Goal: Task Accomplishment & Management: Complete application form

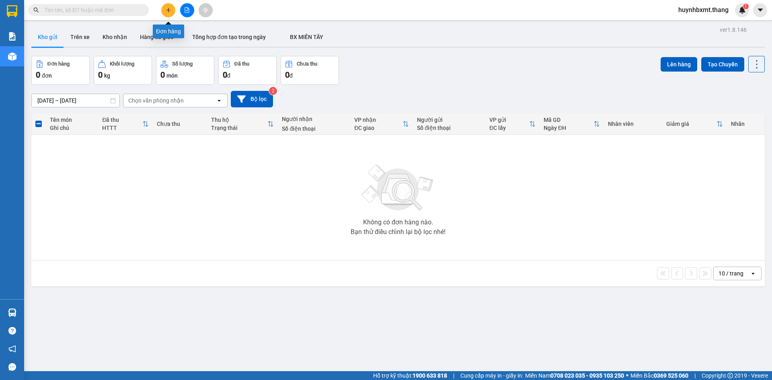
click at [168, 9] on icon "plus" at bounding box center [169, 10] width 6 height 6
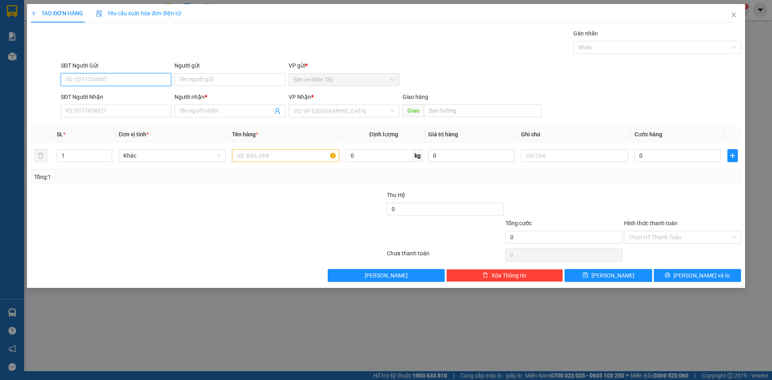
click at [127, 82] on input "SĐT Người Gửi" at bounding box center [116, 79] width 111 height 13
type input "0876708189"
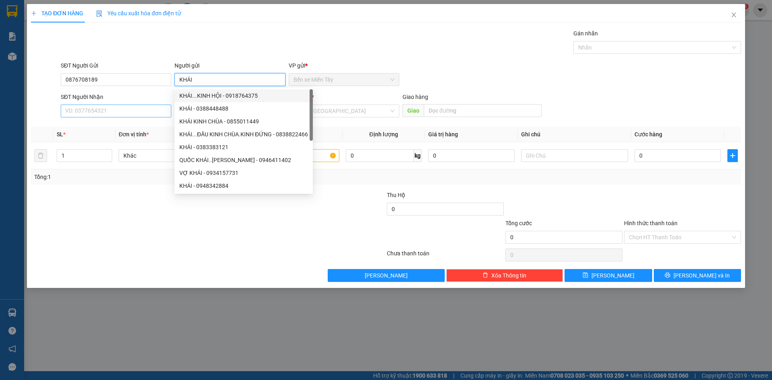
type input "KHÁI"
click at [102, 114] on input "SĐT Người Nhận" at bounding box center [116, 110] width 111 height 13
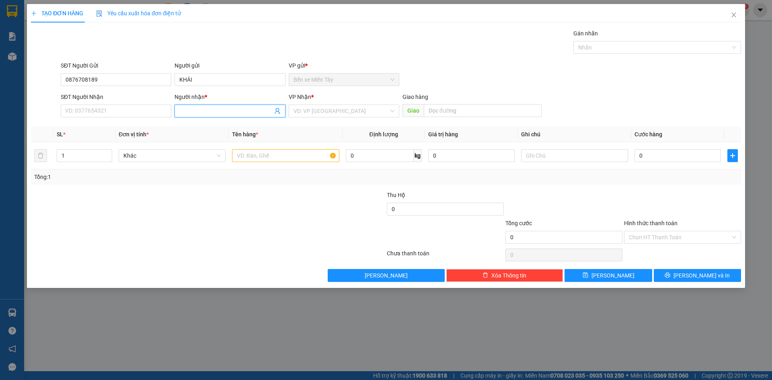
click at [238, 107] on input "Người nhận *" at bounding box center [225, 111] width 93 height 9
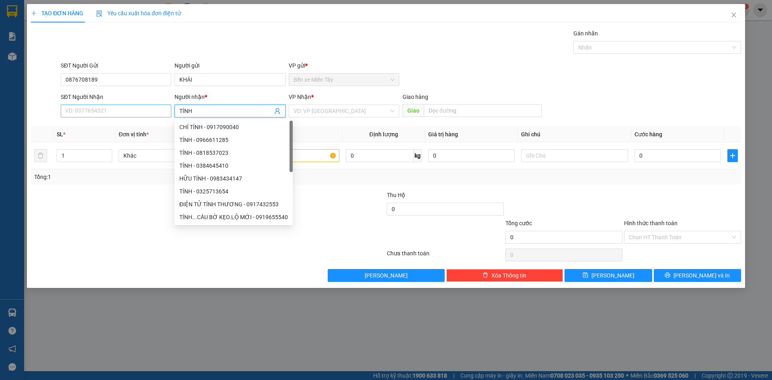
type input "TÍNH"
click at [157, 115] on input "SĐT Người Nhận" at bounding box center [116, 110] width 111 height 13
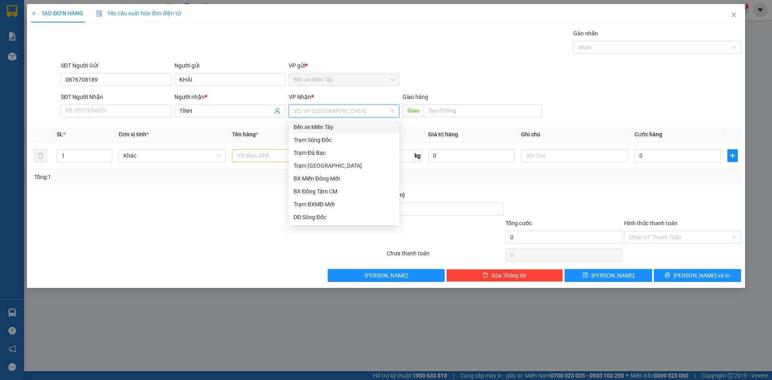
click at [320, 109] on input "search" at bounding box center [340, 111] width 95 height 12
click at [330, 137] on div "Trạm Sông Đốc" at bounding box center [343, 139] width 101 height 9
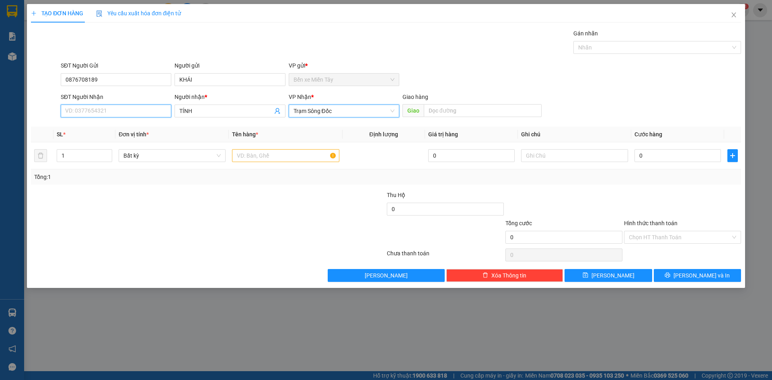
click at [156, 113] on input "SĐT Người Nhận" at bounding box center [116, 110] width 111 height 13
click at [267, 157] on input "text" at bounding box center [285, 155] width 107 height 13
type input "1 TI"
click at [98, 112] on input "SĐT Người Nhận" at bounding box center [116, 110] width 111 height 13
type input "0707308738"
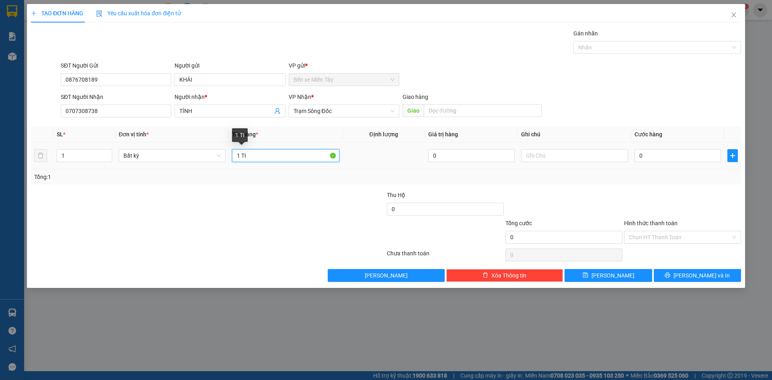
click at [257, 156] on input "1 TI" at bounding box center [285, 155] width 107 height 13
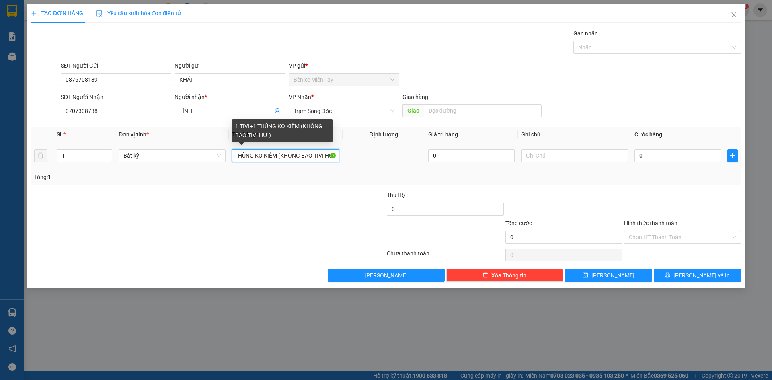
scroll to position [0, 26]
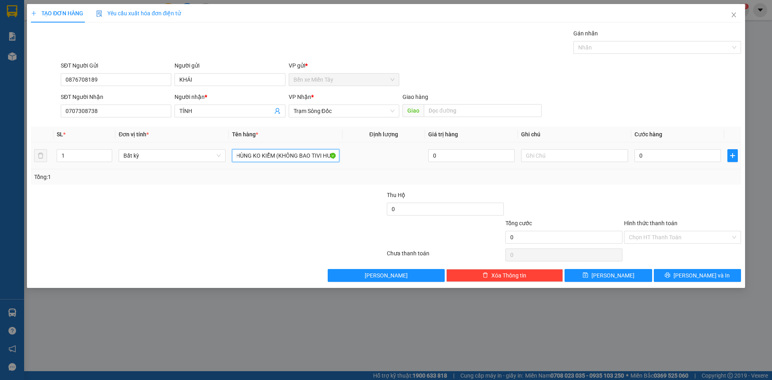
type input "1 TIVI+1 THÙNG KO KIỂM (KHÔNG BAO TIVI HƯ )"
click at [534, 149] on div at bounding box center [574, 155] width 107 height 16
click at [582, 156] on input "text" at bounding box center [574, 155] width 107 height 13
click at [535, 155] on input "51B21597" at bounding box center [574, 155] width 107 height 13
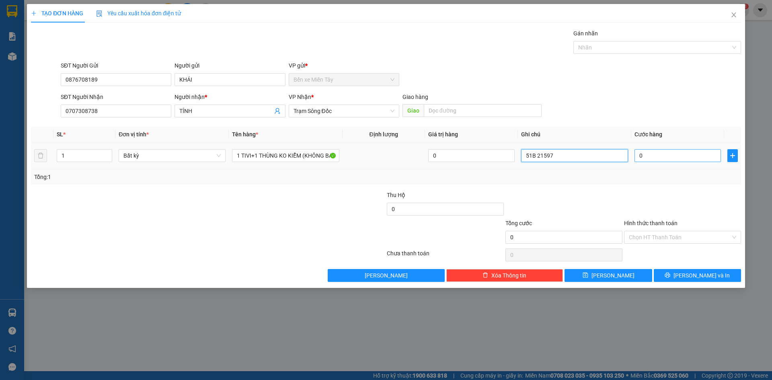
type input "51B 21597"
click at [650, 152] on input "0" at bounding box center [677, 155] width 86 height 13
type input "002"
type input "2"
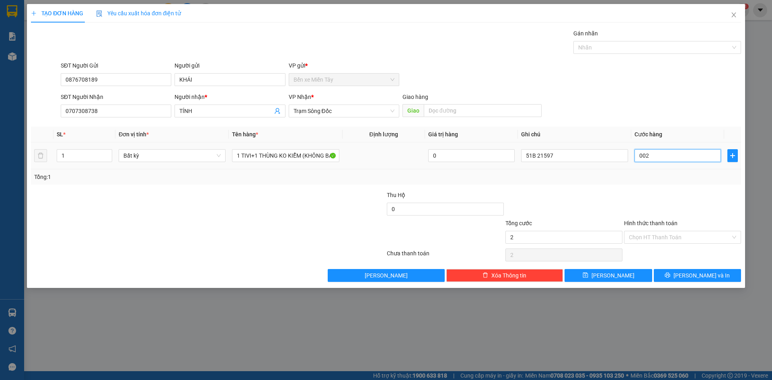
type input "0.025"
type input "25"
type input "00.250"
type input "250"
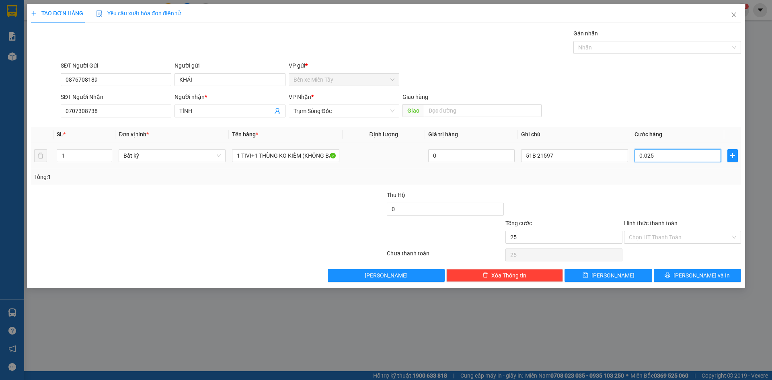
type input "250"
type input "0.002.500"
type input "2.500"
type input "002.500"
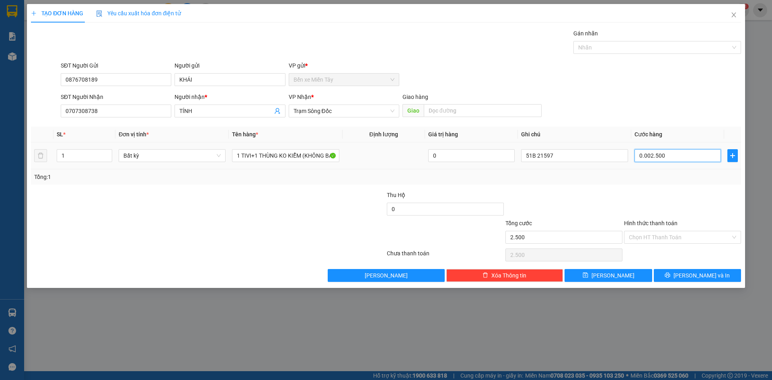
type input "2.500"
drag, startPoint x: 648, startPoint y: 156, endPoint x: 633, endPoint y: 159, distance: 15.6
click at [633, 159] on td "002.500" at bounding box center [677, 155] width 93 height 27
click at [644, 157] on input "002.500" at bounding box center [677, 155] width 86 height 13
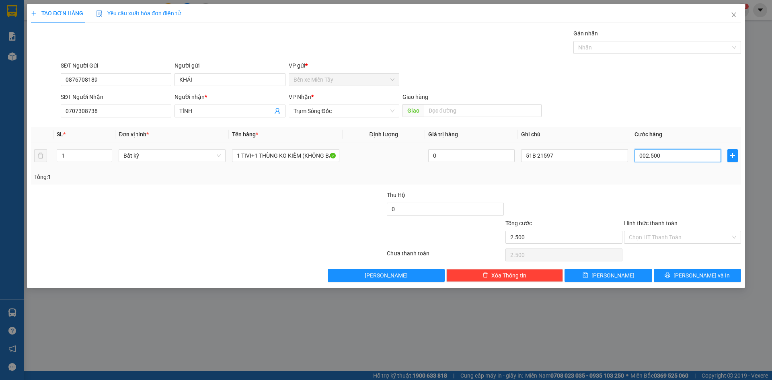
drag, startPoint x: 644, startPoint y: 156, endPoint x: 638, endPoint y: 156, distance: 6.5
click at [638, 156] on input "002.500" at bounding box center [677, 155] width 86 height 13
drag, startPoint x: 644, startPoint y: 156, endPoint x: 638, endPoint y: 158, distance: 6.7
click at [638, 158] on input "002.500" at bounding box center [677, 155] width 86 height 13
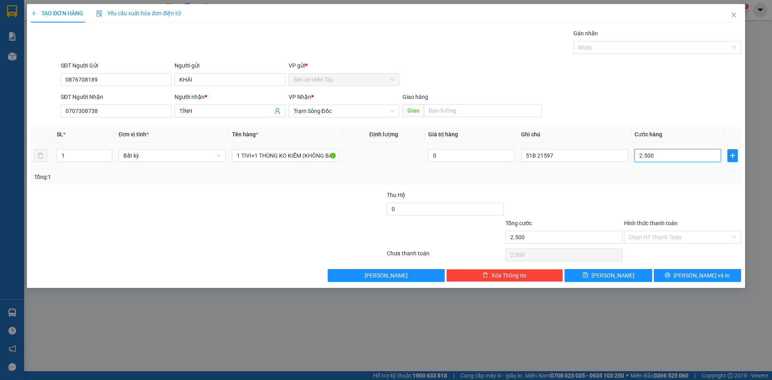
click at [656, 154] on input "2.500" at bounding box center [677, 155] width 86 height 13
paste input "50.0"
type input "250.000"
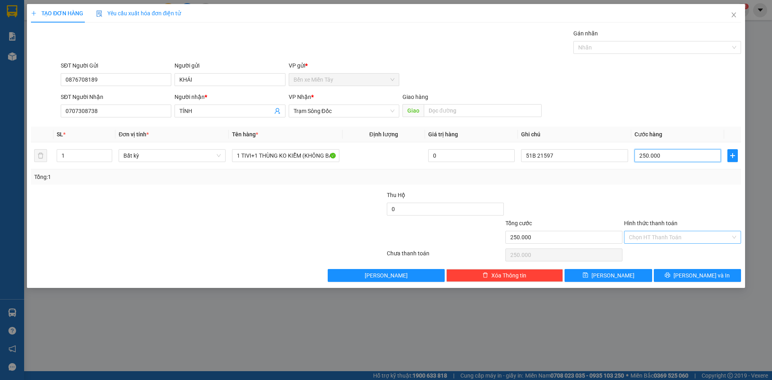
type input "250.000"
click at [667, 242] on input "Hình thức thanh toán" at bounding box center [680, 237] width 102 height 12
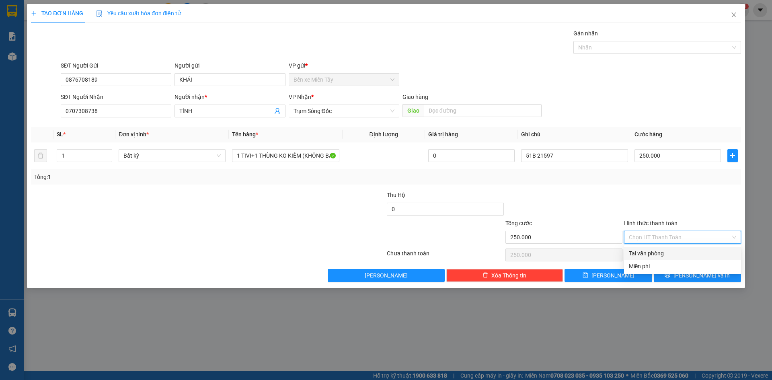
click at [662, 254] on div "Tại văn phòng" at bounding box center [682, 253] width 107 height 9
type input "0"
click at [697, 277] on span "Lưu và In" at bounding box center [701, 275] width 56 height 9
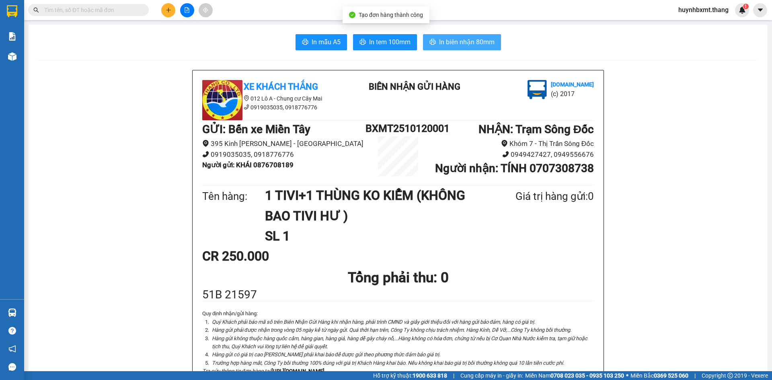
click at [452, 41] on span "In biên nhận 80mm" at bounding box center [466, 42] width 55 height 10
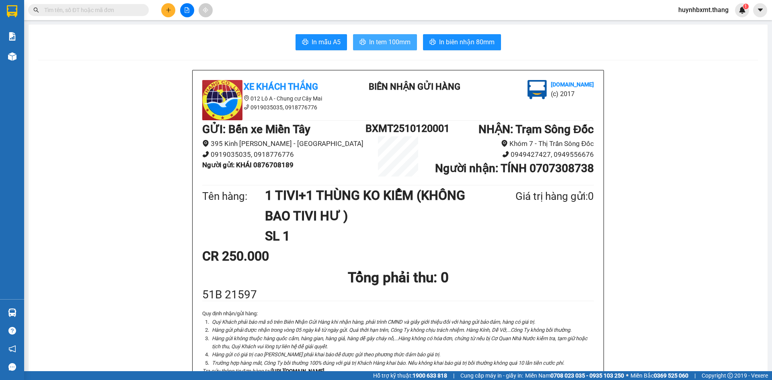
click at [398, 40] on span "In tem 100mm" at bounding box center [389, 42] width 41 height 10
click at [389, 47] on span "In tem 100mm" at bounding box center [389, 42] width 41 height 10
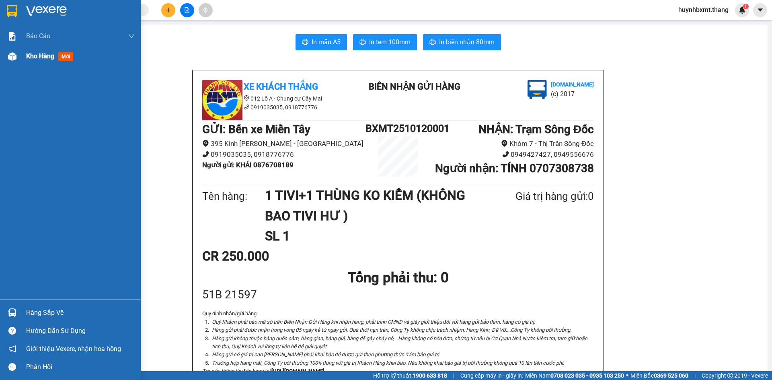
click at [50, 59] on span "Kho hàng" at bounding box center [40, 56] width 28 height 8
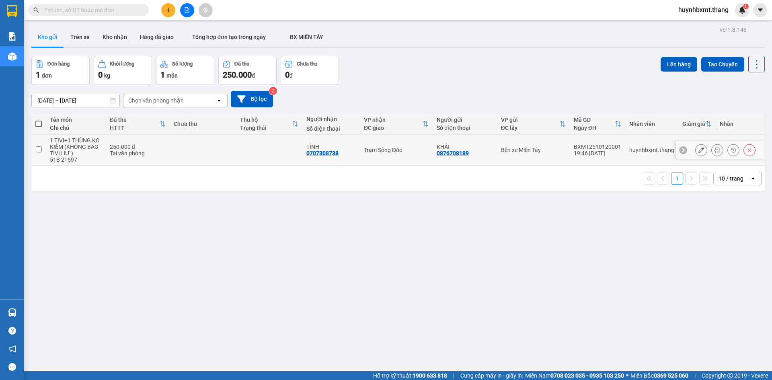
click at [174, 149] on td at bounding box center [203, 150] width 66 height 31
checkbox input "true"
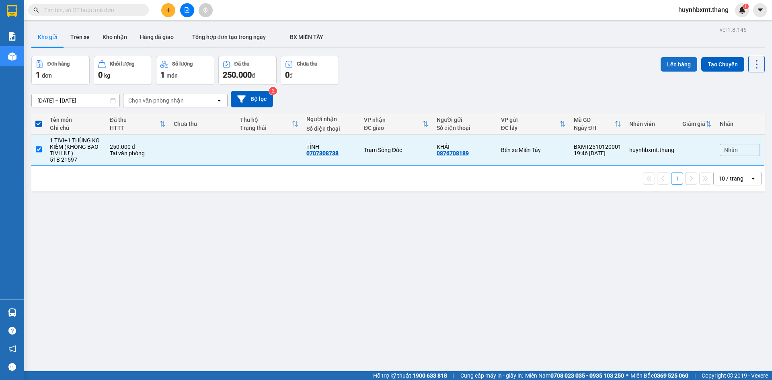
click at [669, 62] on button "Lên hàng" at bounding box center [678, 64] width 37 height 14
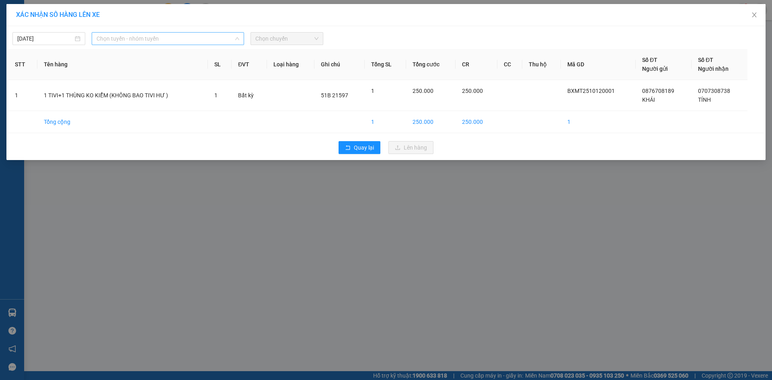
click at [144, 41] on span "Chọn tuyến - nhóm tuyến" at bounding box center [167, 39] width 143 height 12
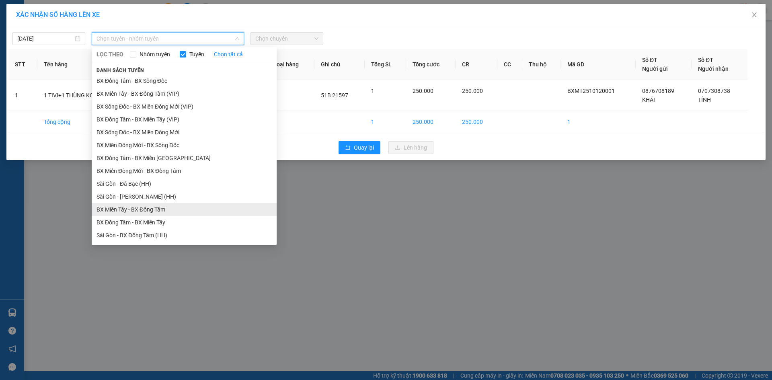
click at [160, 206] on li "BX Miền Tây - BX Đồng Tâm" at bounding box center [184, 209] width 185 height 13
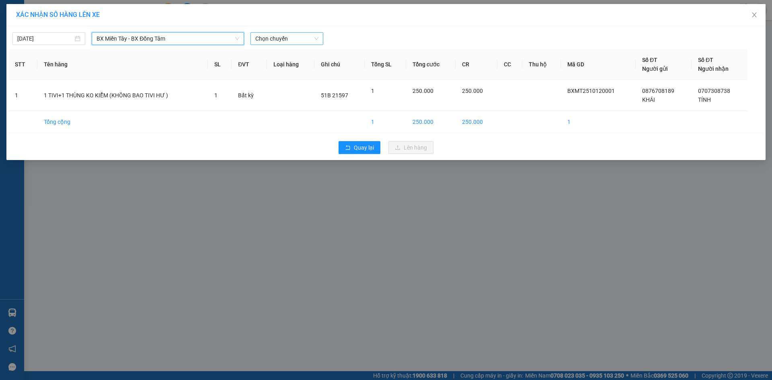
click at [271, 37] on span "Chọn chuyến" at bounding box center [286, 39] width 63 height 12
click at [284, 68] on div "20:00 - 51B-215.97" at bounding box center [286, 67] width 63 height 9
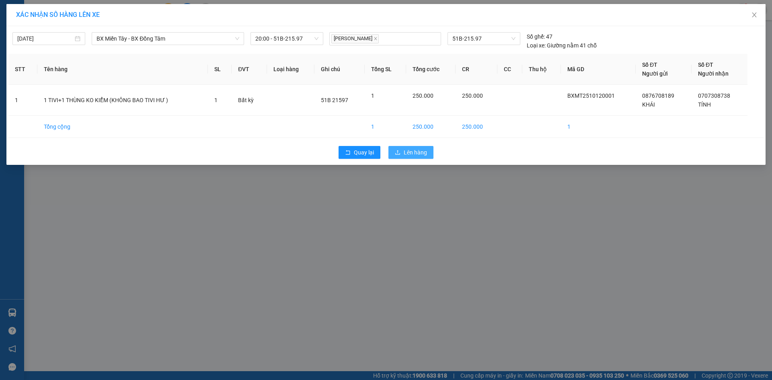
click at [404, 155] on span "Lên hàng" at bounding box center [414, 152] width 23 height 9
